Goal: Communication & Community: Answer question/provide support

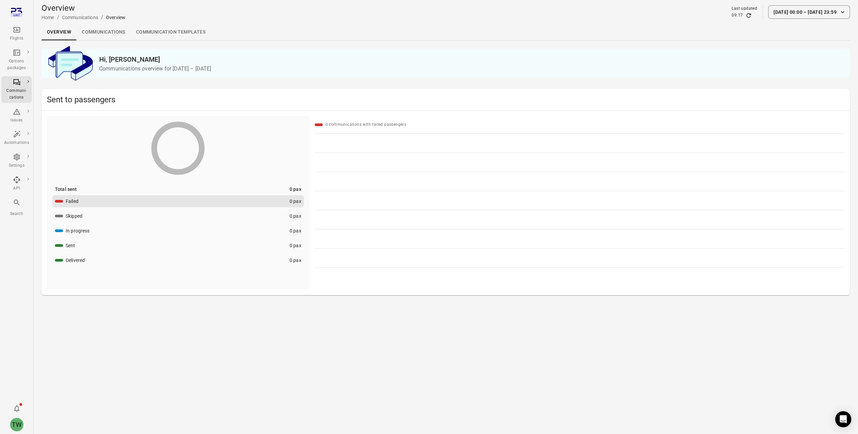
click at [15, 32] on icon "Main navigation" at bounding box center [17, 30] width 8 height 8
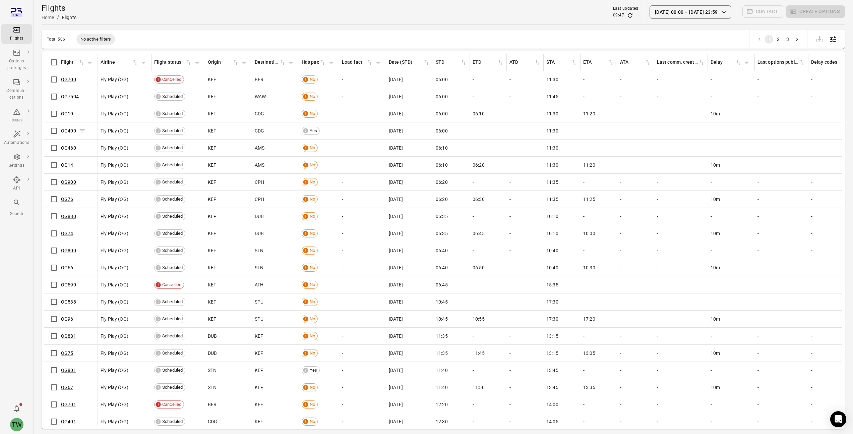
click at [69, 130] on link "OG400" at bounding box center [68, 130] width 15 height 5
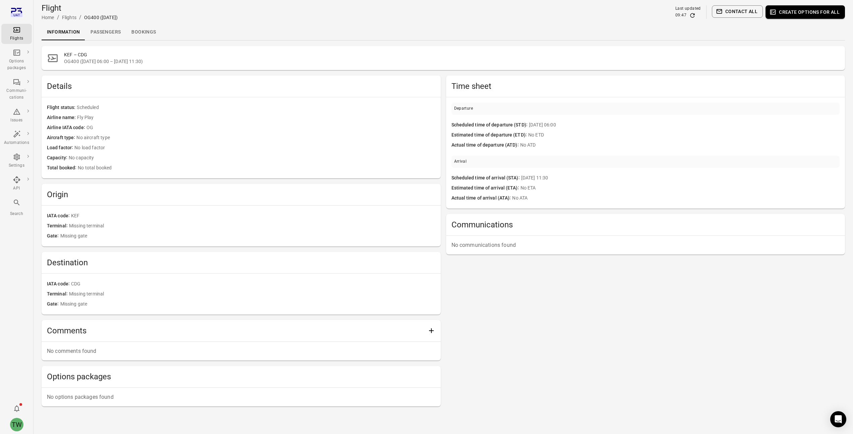
click at [15, 35] on div "Flights" at bounding box center [16, 38] width 25 height 7
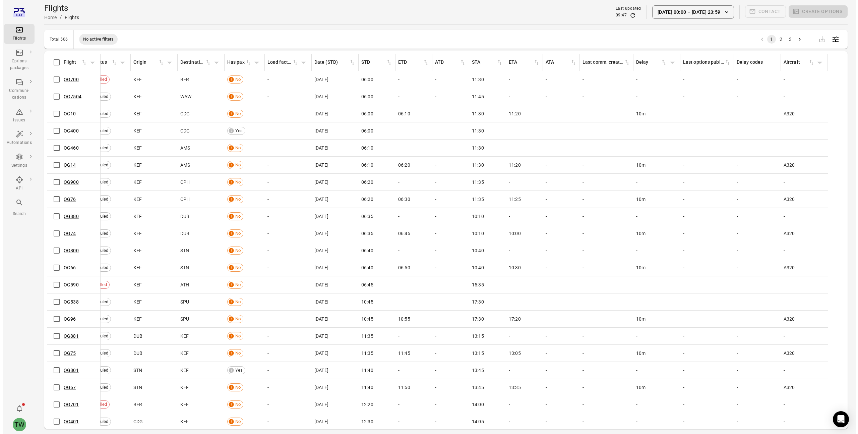
scroll to position [0, 99]
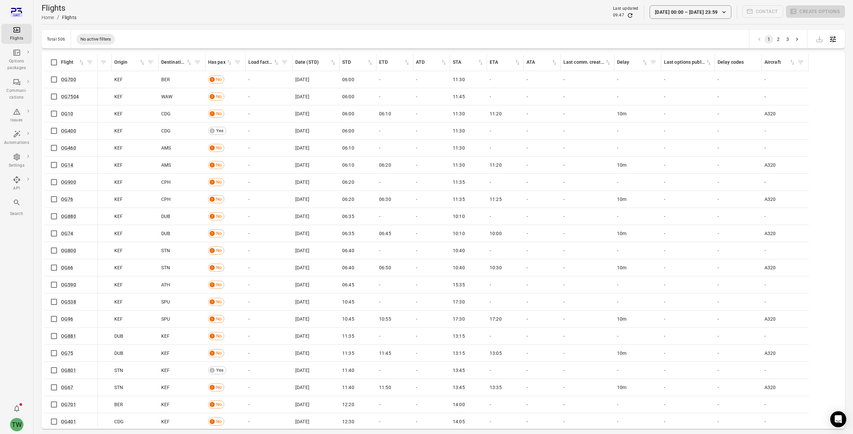
click at [286, 15] on div "Flights Home / Flights Last updated 09:47 [DATE] 00:00 [DATE] 23:59 Contact Cre…" at bounding box center [444, 12] width 804 height 19
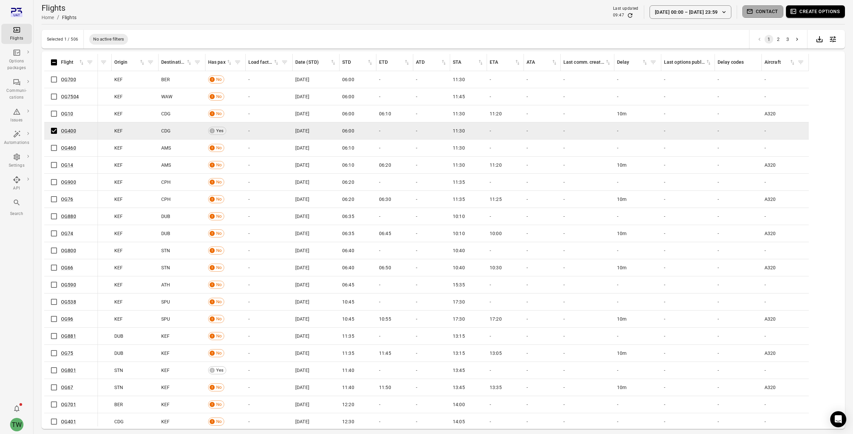
click at [766, 11] on button "Contact" at bounding box center [763, 11] width 41 height 12
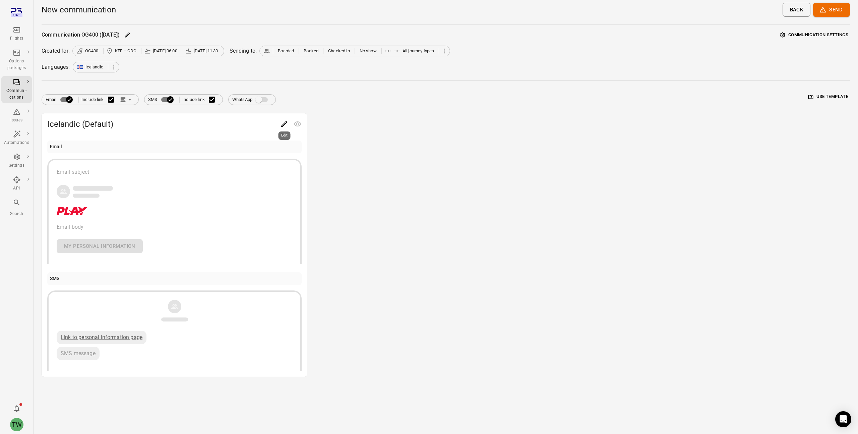
click at [283, 125] on icon "Edit" at bounding box center [284, 124] width 6 height 6
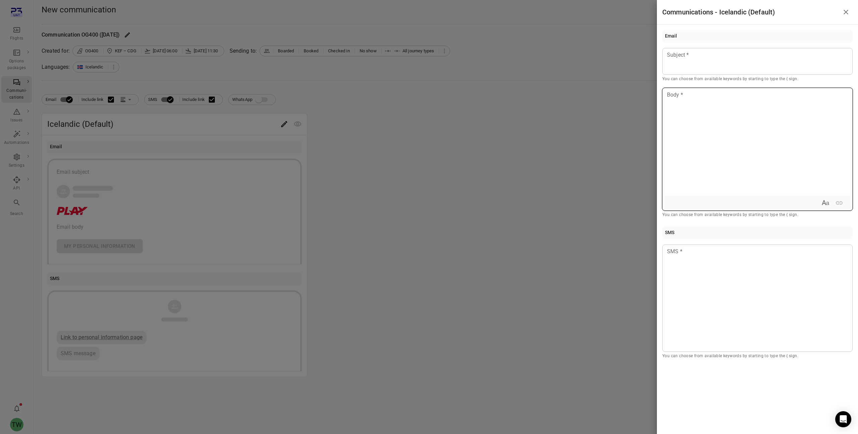
click at [705, 131] on div at bounding box center [758, 141] width 190 height 107
click at [784, 79] on p "You can choose from available keywords by starting to type the { sign." at bounding box center [758, 79] width 190 height 7
copy p "{"
click at [672, 108] on div at bounding box center [758, 141] width 190 height 107
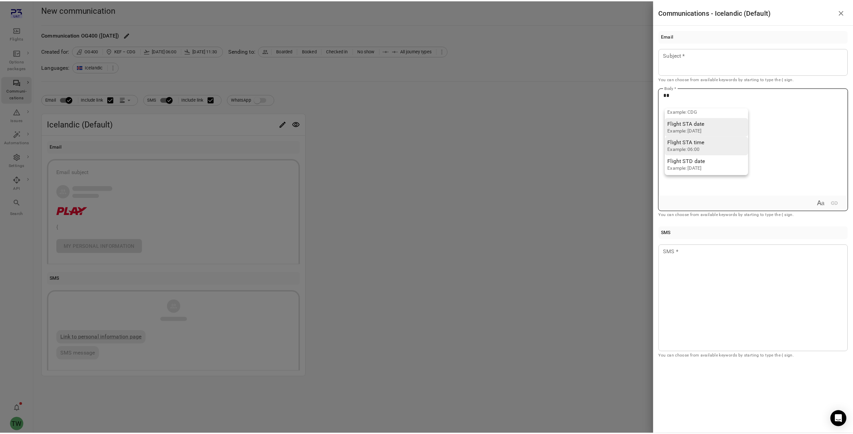
scroll to position [59, 0]
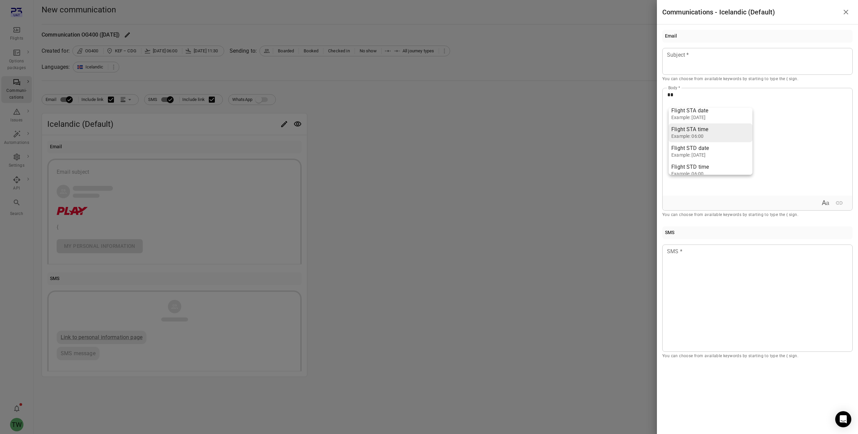
click at [703, 131] on div "Flight STA time" at bounding box center [697, 129] width 50 height 7
click at [165, 23] on div at bounding box center [429, 217] width 858 height 434
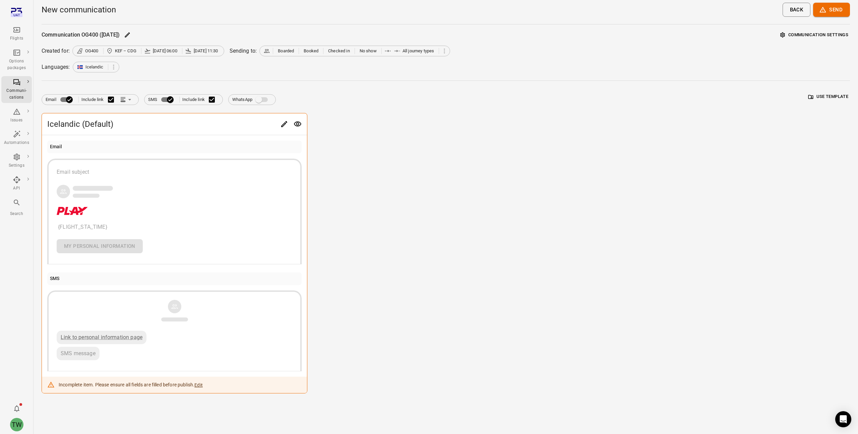
click at [17, 36] on div "Flights" at bounding box center [16, 38] width 25 height 7
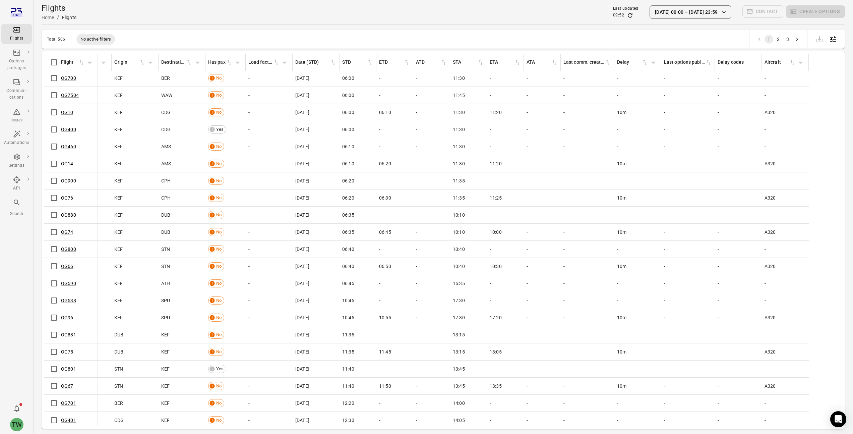
scroll to position [1, 0]
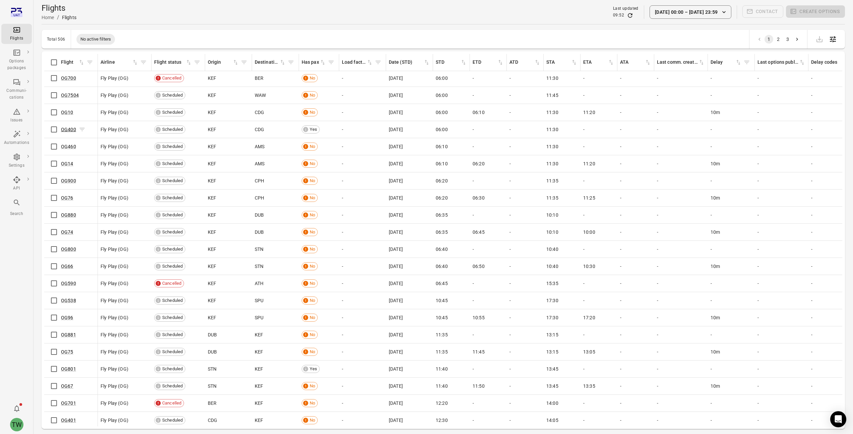
click at [73, 130] on link "OG400" at bounding box center [68, 129] width 15 height 5
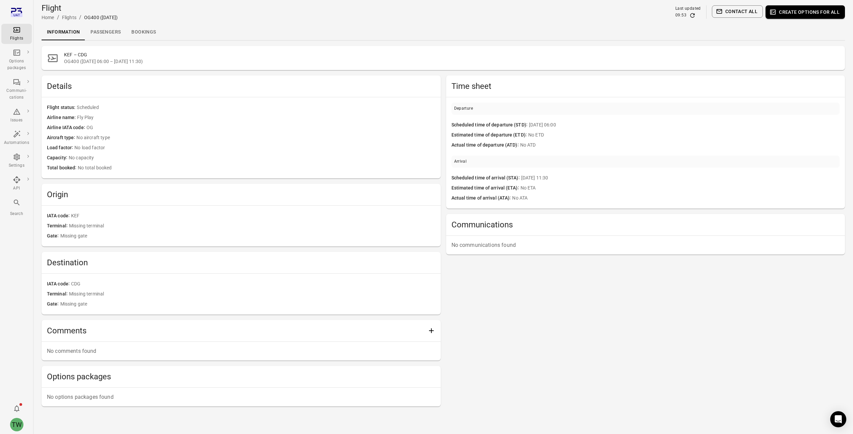
click at [12, 32] on div "Flights" at bounding box center [16, 34] width 25 height 16
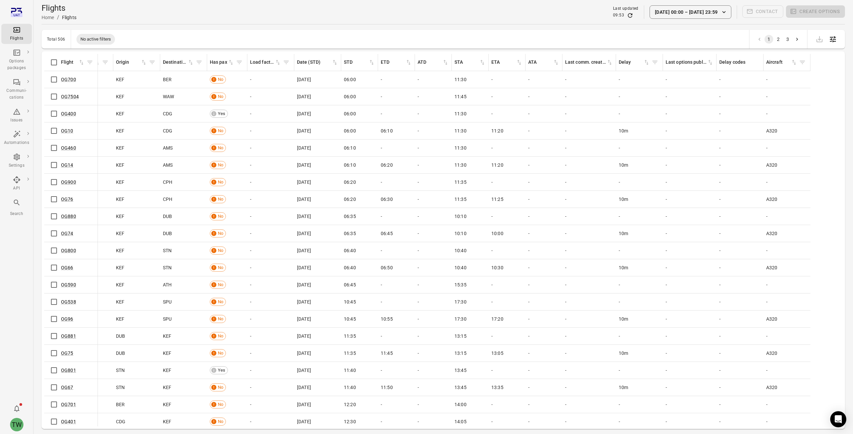
scroll to position [0, 99]
click at [832, 39] on icon "Open table configuration" at bounding box center [833, 39] width 6 height 6
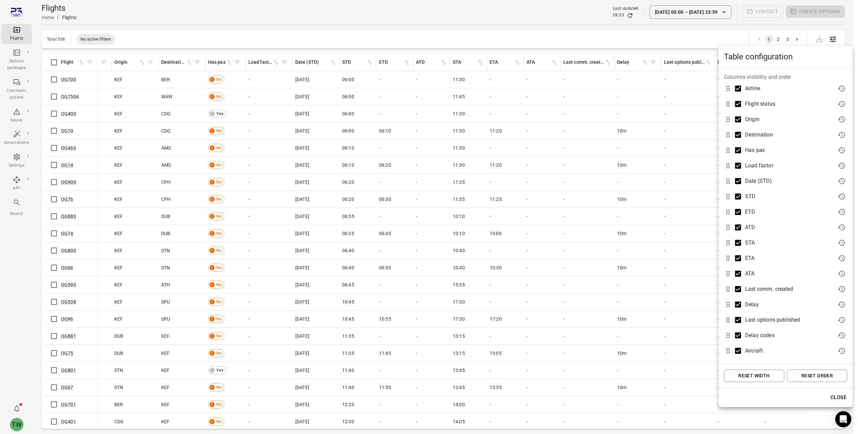
click at [689, 38] on div at bounding box center [429, 217] width 858 height 434
